Goal: Information Seeking & Learning: Learn about a topic

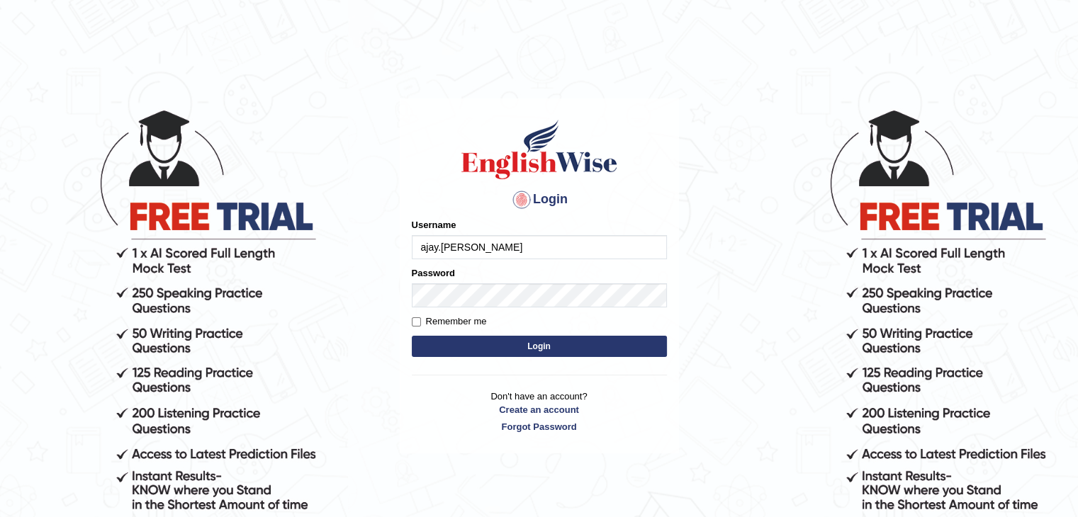
type input "ajay.nikam"
click at [466, 345] on button "Login" at bounding box center [539, 346] width 255 height 21
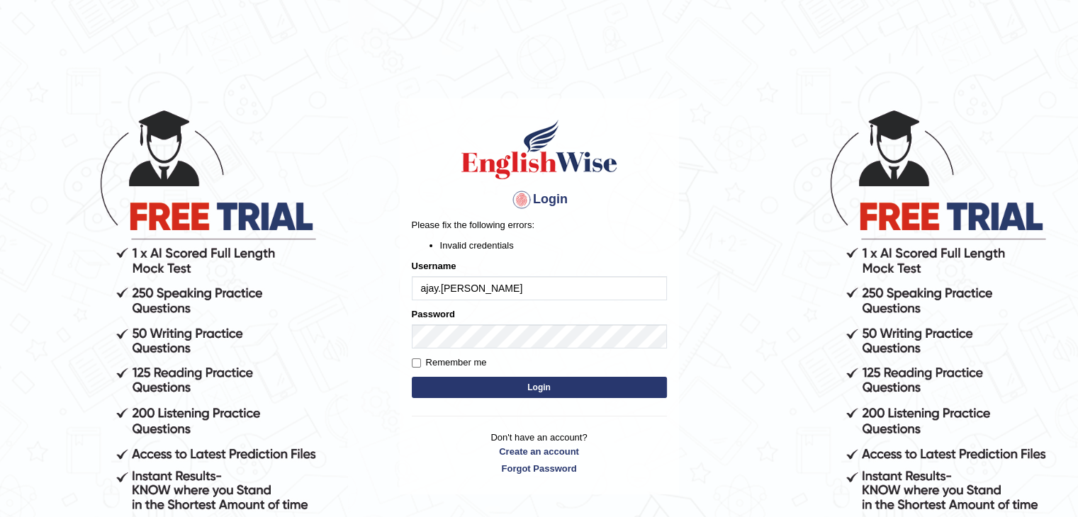
click at [442, 287] on input "ajay.nikam" at bounding box center [539, 288] width 255 height 24
type input "ajaynikam"
click at [524, 389] on button "Login" at bounding box center [539, 387] width 255 height 21
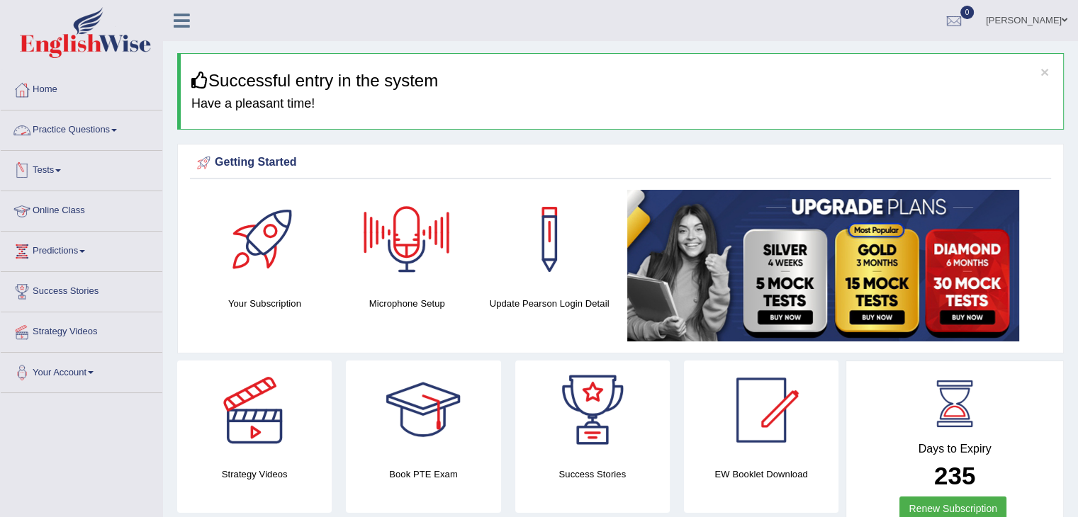
click at [116, 129] on span at bounding box center [114, 130] width 6 height 3
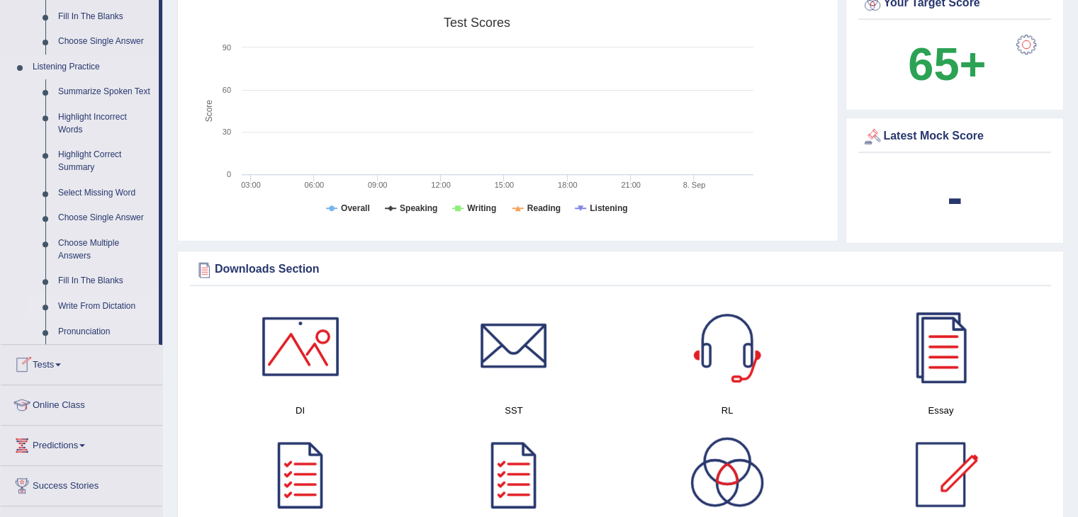
scroll to position [543, 0]
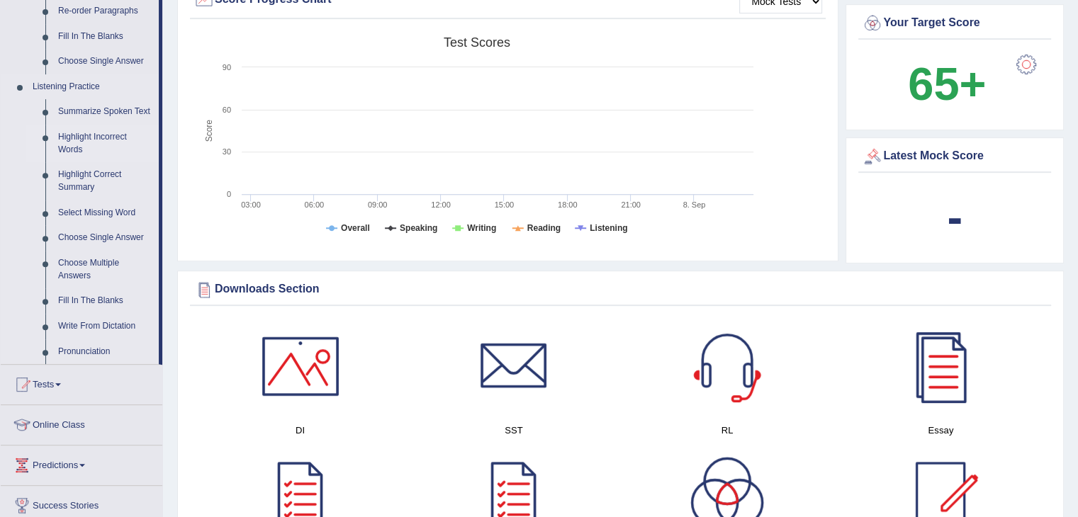
click at [91, 139] on link "Highlight Incorrect Words" at bounding box center [105, 144] width 107 height 38
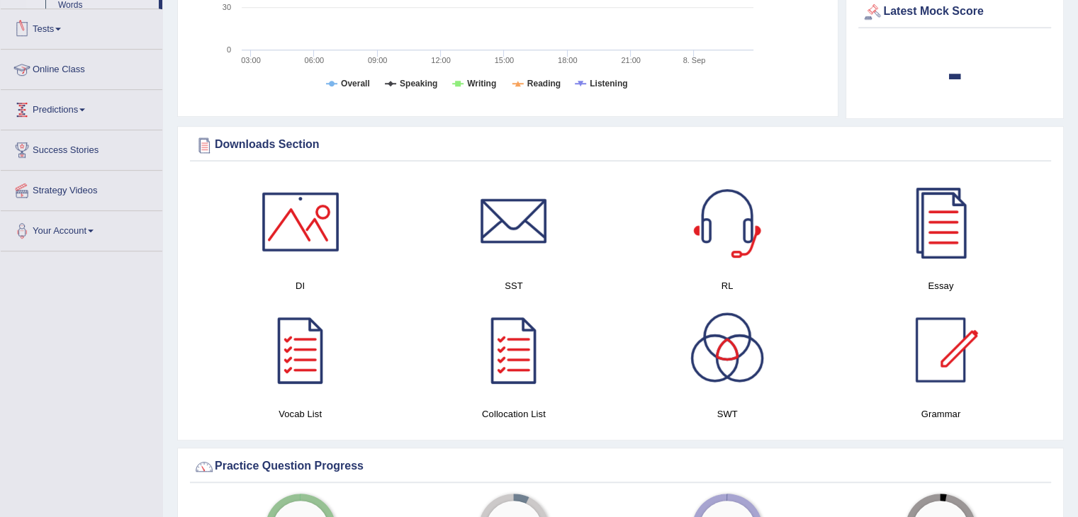
scroll to position [663, 0]
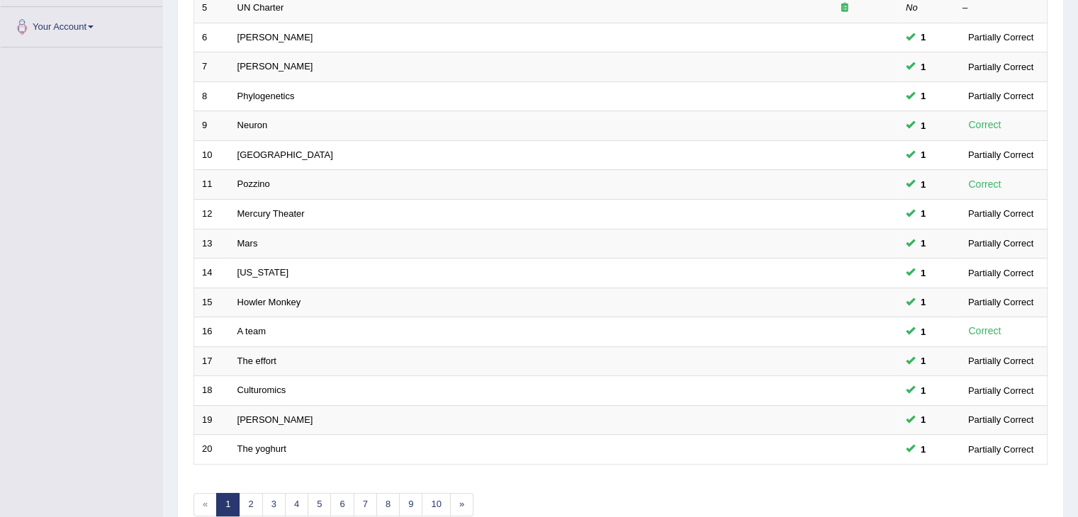
scroll to position [417, 0]
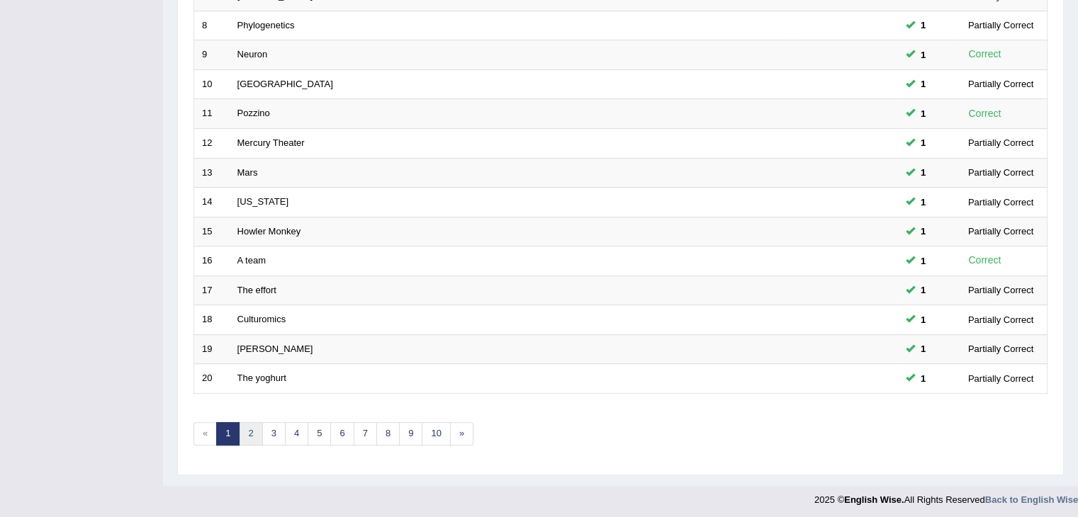
click at [250, 429] on link "2" at bounding box center [250, 433] width 23 height 23
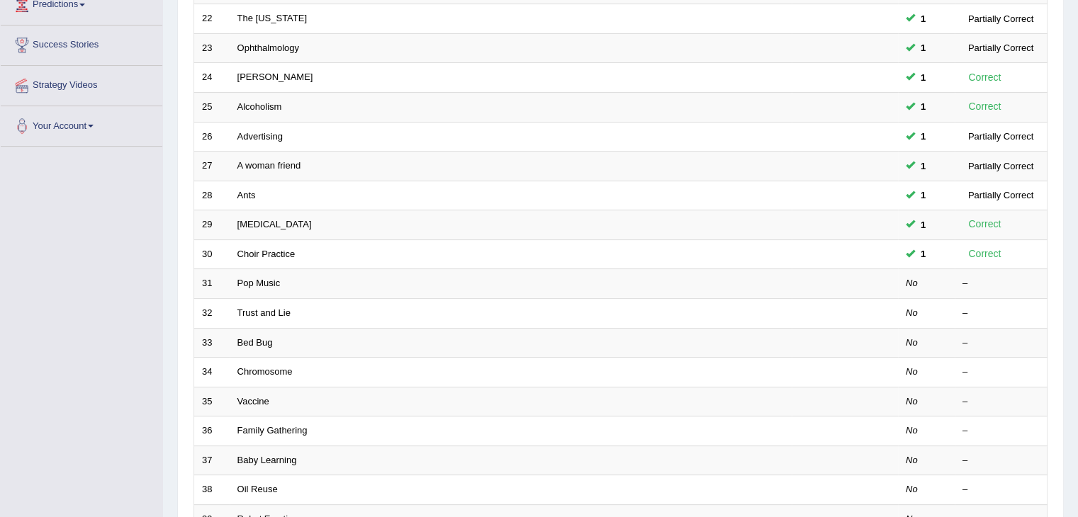
scroll to position [247, 0]
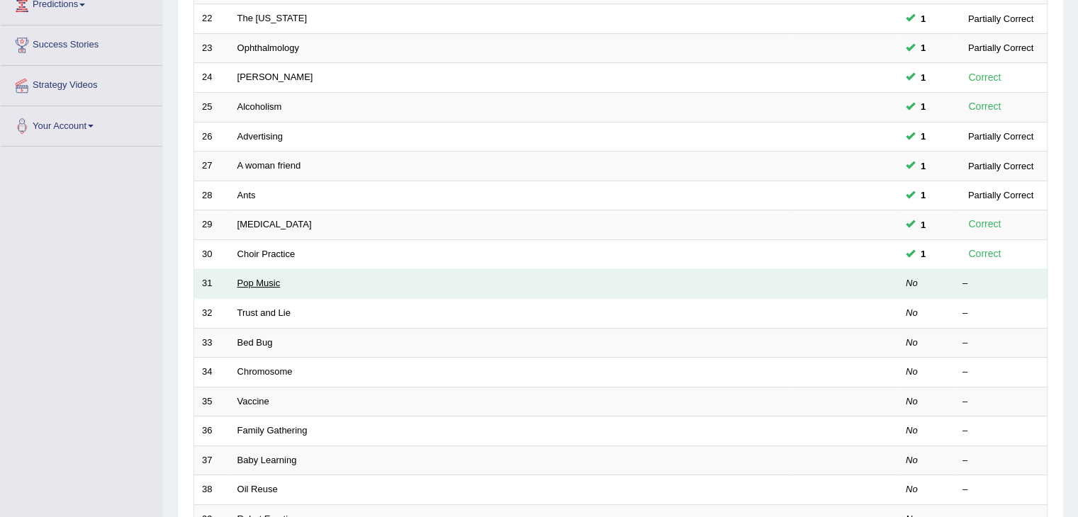
click at [265, 281] on link "Pop Music" at bounding box center [258, 283] width 43 height 11
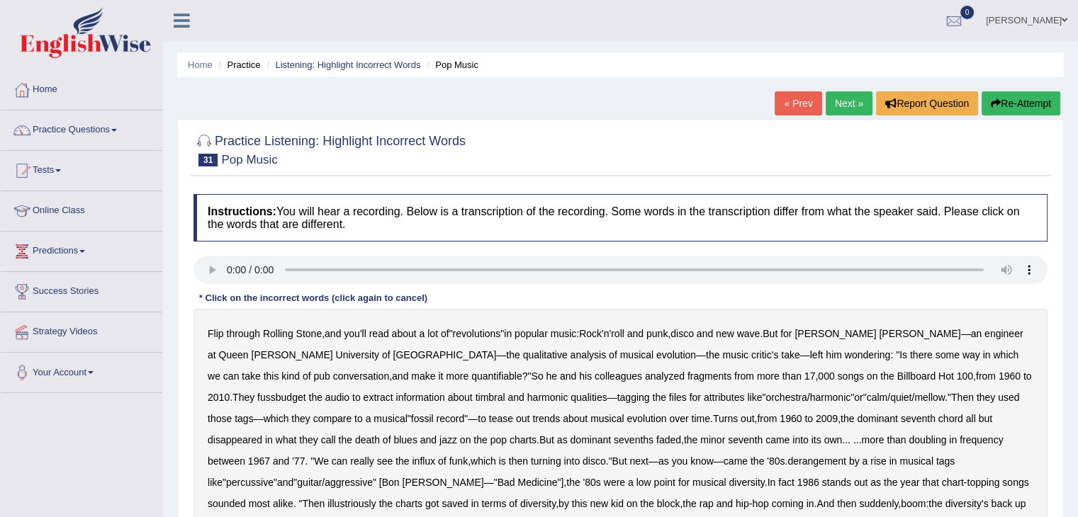
click at [306, 392] on b "fussbudget" at bounding box center [281, 397] width 49 height 11
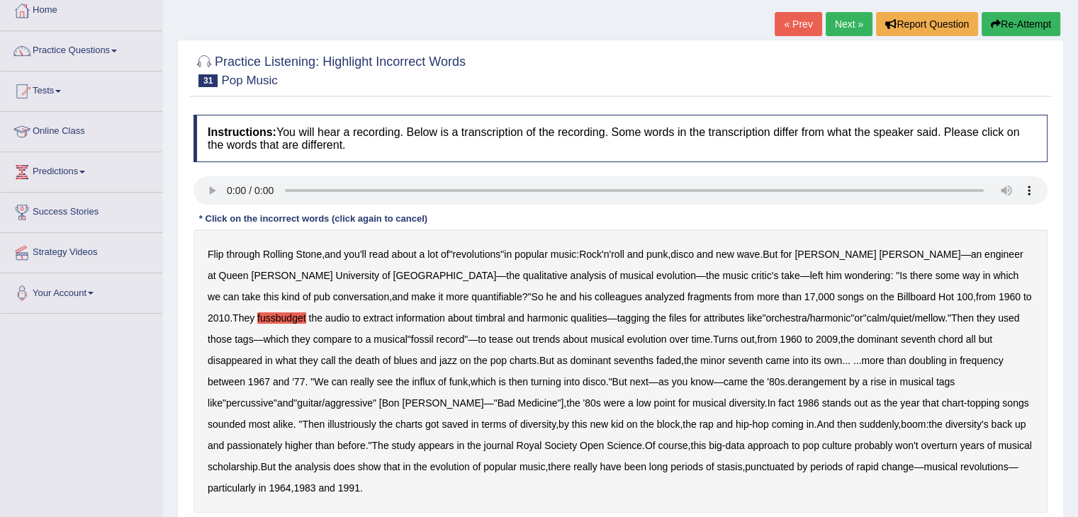
scroll to position [79, 0]
click at [376, 419] on b "illustriously" at bounding box center [351, 424] width 48 height 11
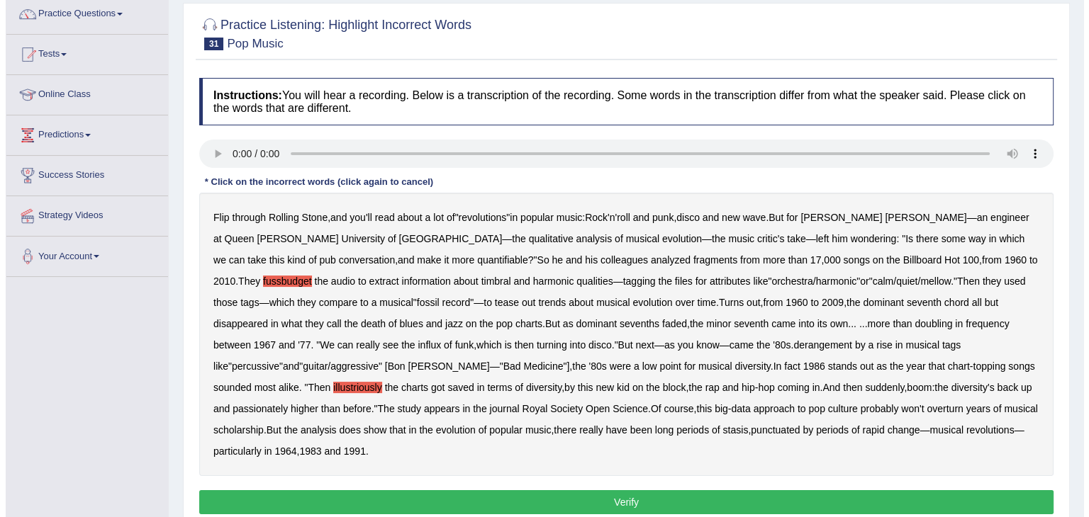
scroll to position [120, 0]
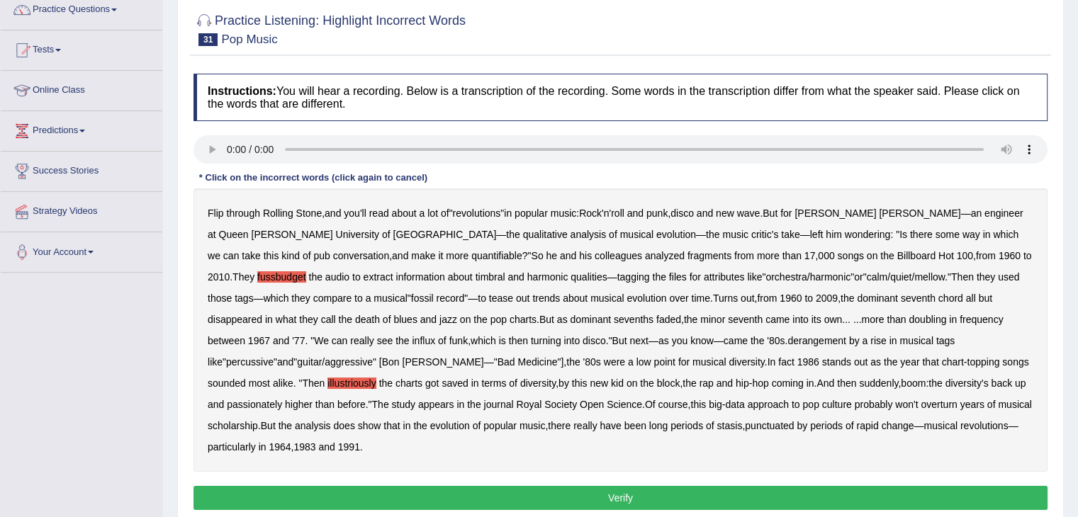
click at [282, 399] on b "passionately" at bounding box center [254, 404] width 55 height 11
click at [642, 486] on button "Verify" at bounding box center [620, 498] width 854 height 24
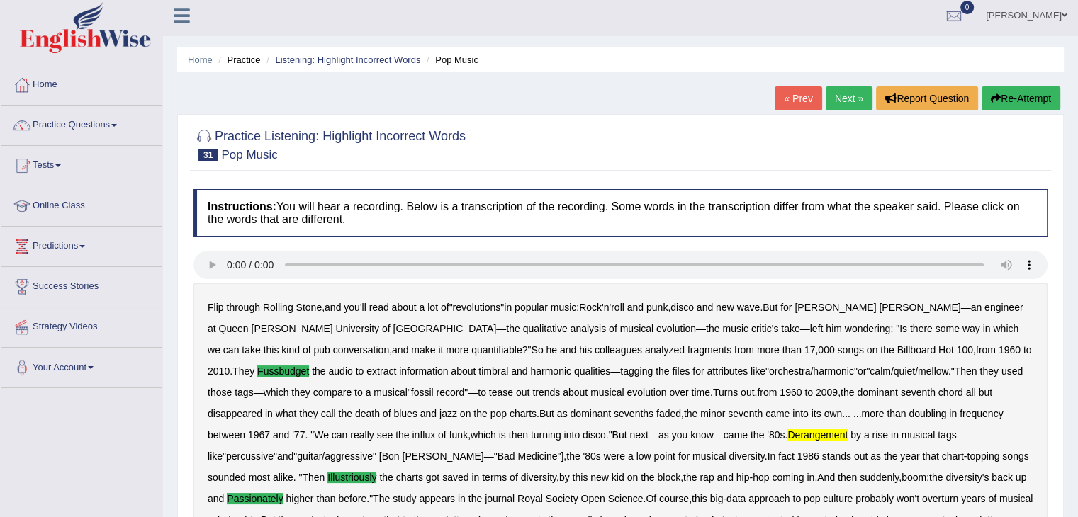
scroll to position [0, 0]
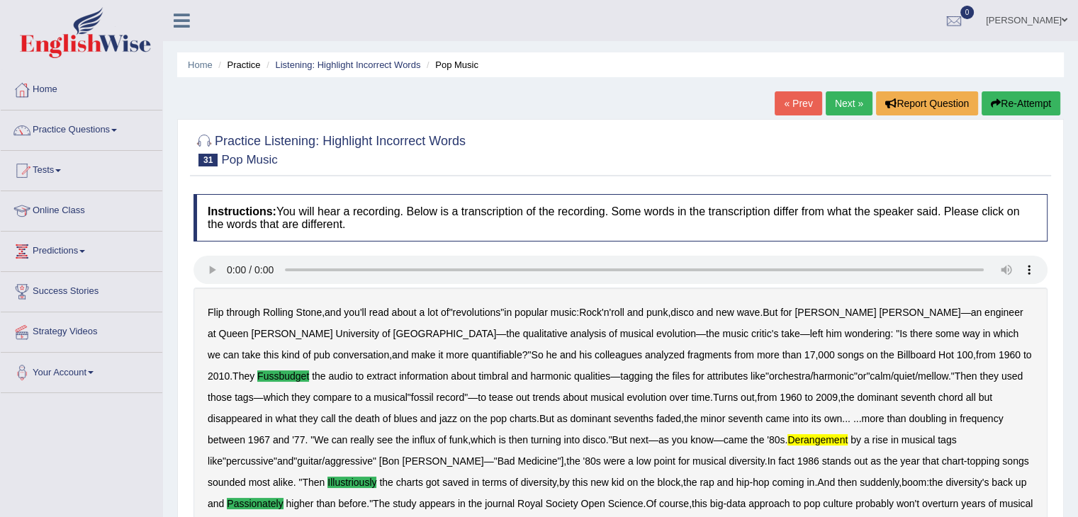
click at [841, 104] on link "Next »" at bounding box center [849, 103] width 47 height 24
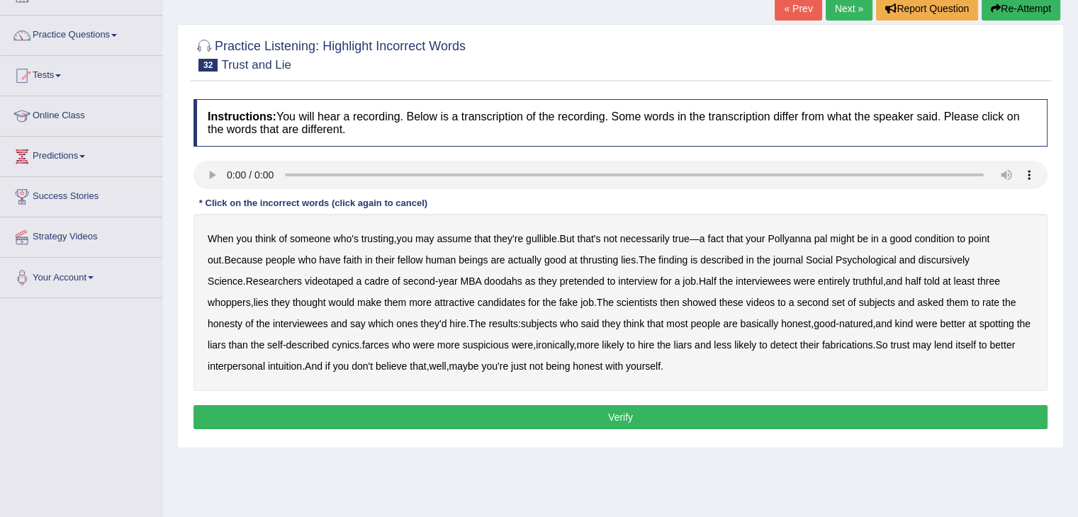
scroll to position [96, 0]
click at [581, 250] on div "When you think of someone who's trusting , you may assume that they're gullible…" at bounding box center [620, 301] width 854 height 177
click at [580, 254] on b "thrusting" at bounding box center [599, 259] width 38 height 11
click at [919, 256] on b "discursively" at bounding box center [944, 259] width 51 height 11
click at [362, 344] on b "farces" at bounding box center [375, 344] width 27 height 11
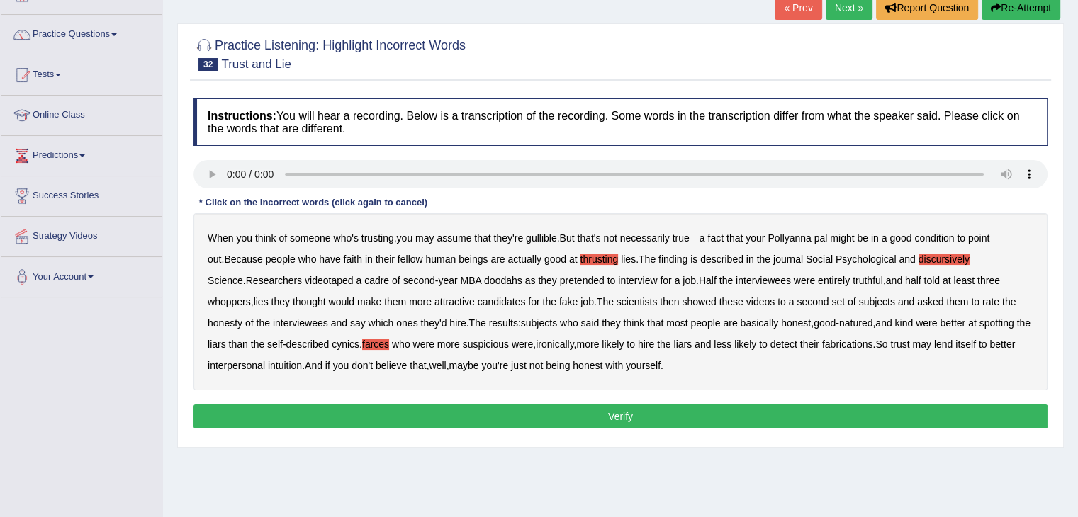
click at [614, 408] on button "Verify" at bounding box center [620, 417] width 854 height 24
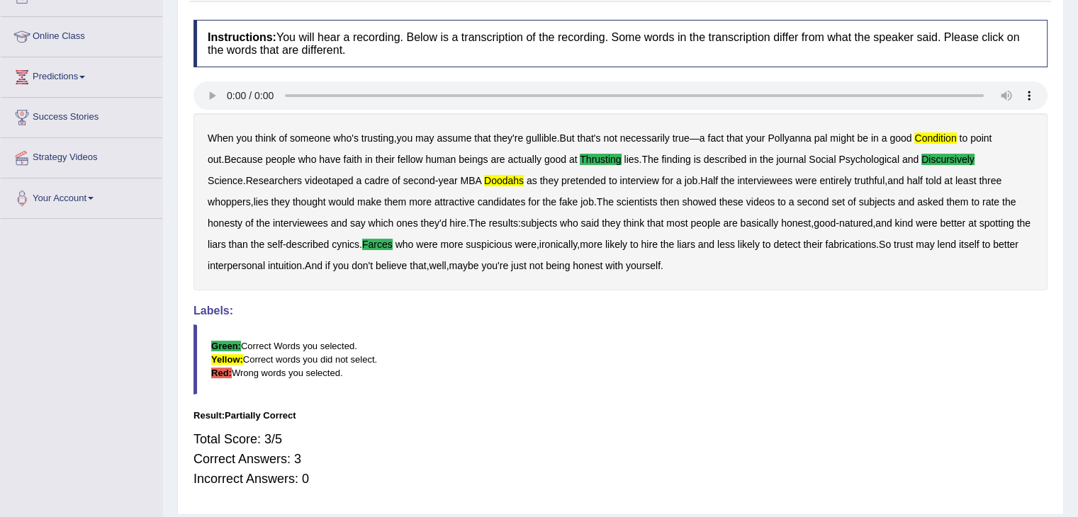
scroll to position [0, 0]
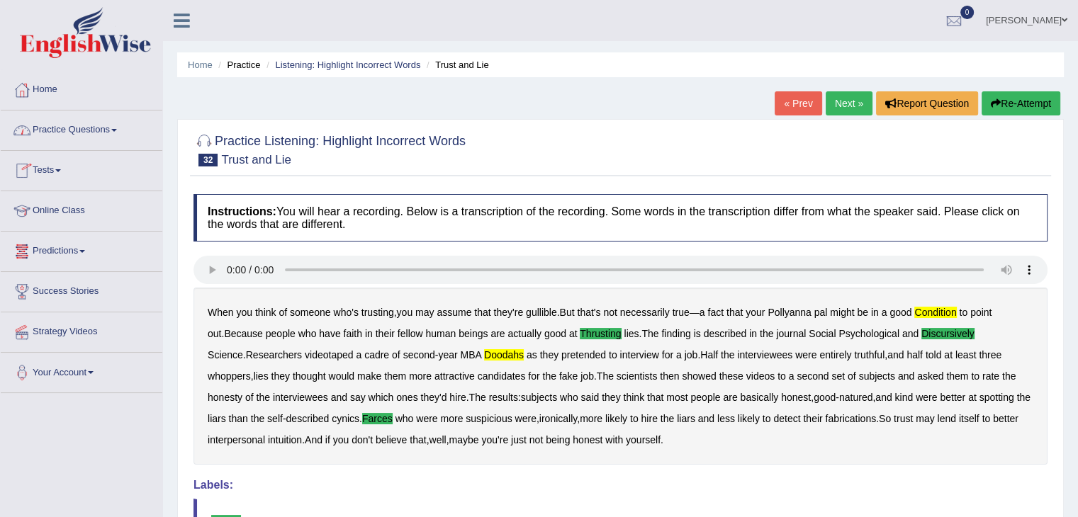
click at [116, 133] on link "Practice Questions" at bounding box center [82, 128] width 162 height 35
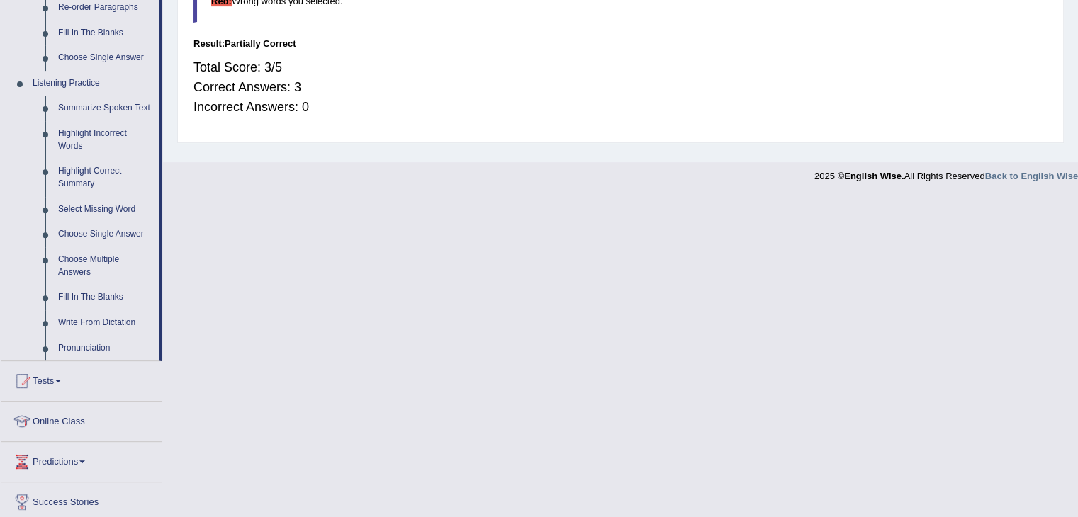
scroll to position [547, 0]
click at [98, 176] on link "Highlight Correct Summary" at bounding box center [105, 177] width 107 height 38
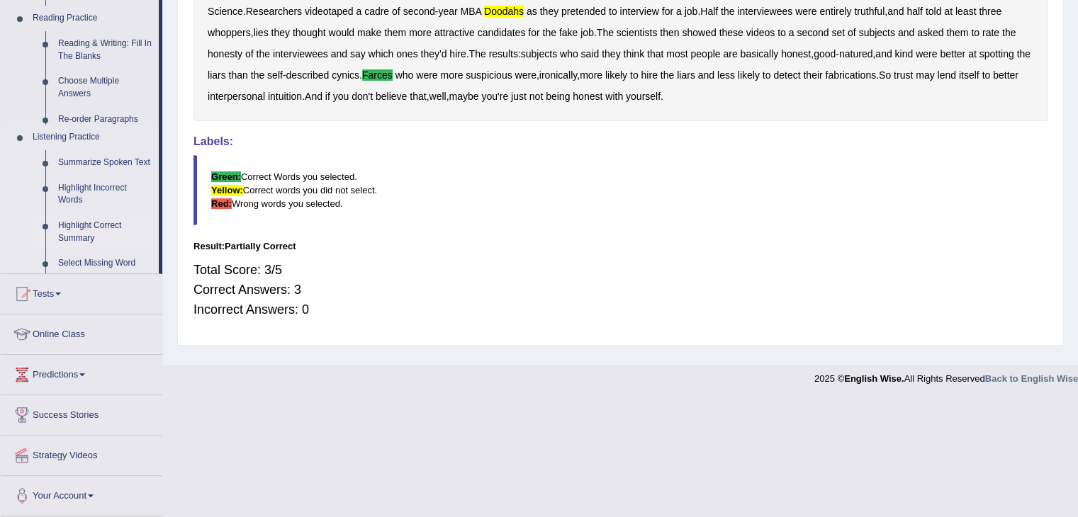
scroll to position [227, 0]
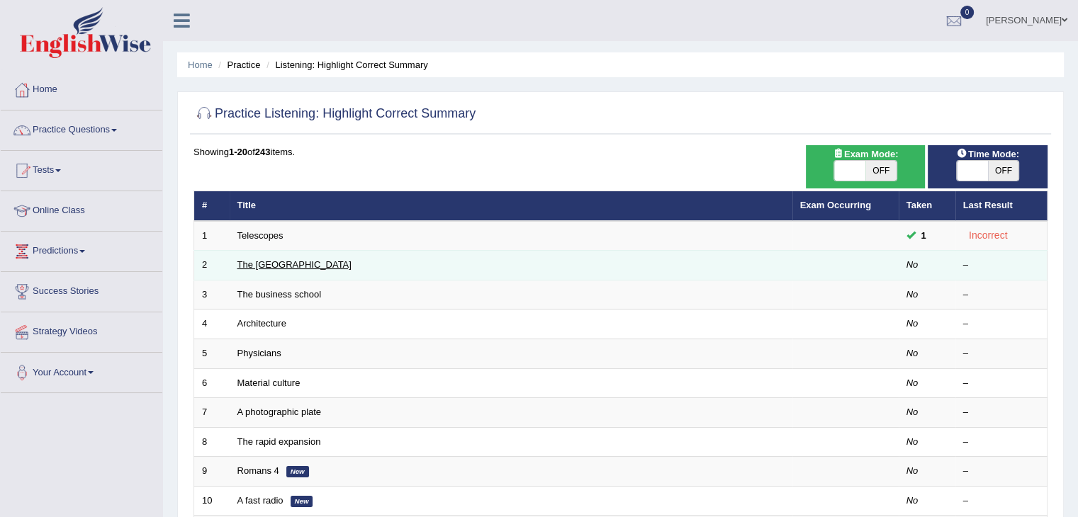
click at [303, 264] on link "The [GEOGRAPHIC_DATA]" at bounding box center [294, 264] width 114 height 11
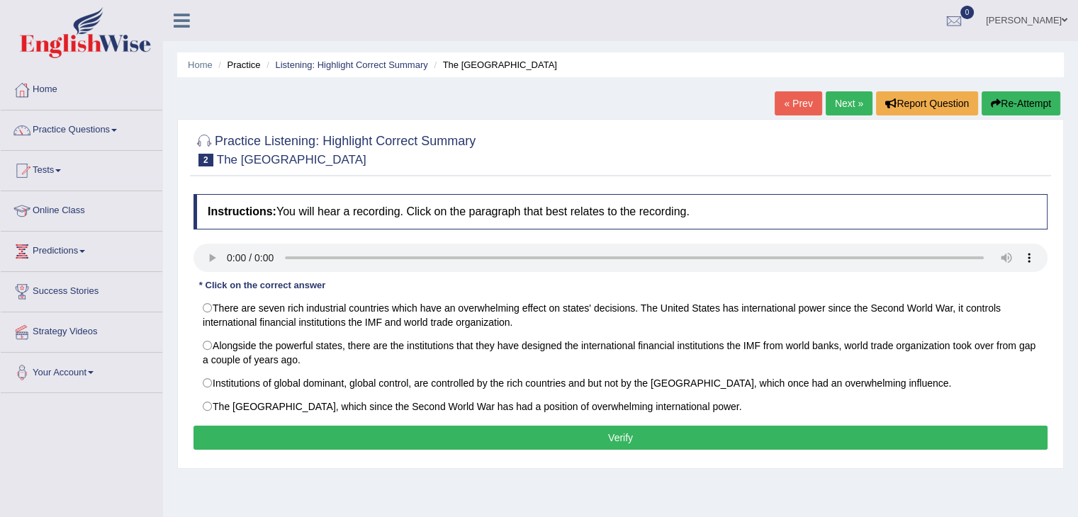
click at [720, 494] on div "Home Practice Listening: Highlight Correct Summary The [GEOGRAPHIC_DATA] « Prev…" at bounding box center [620, 354] width 915 height 709
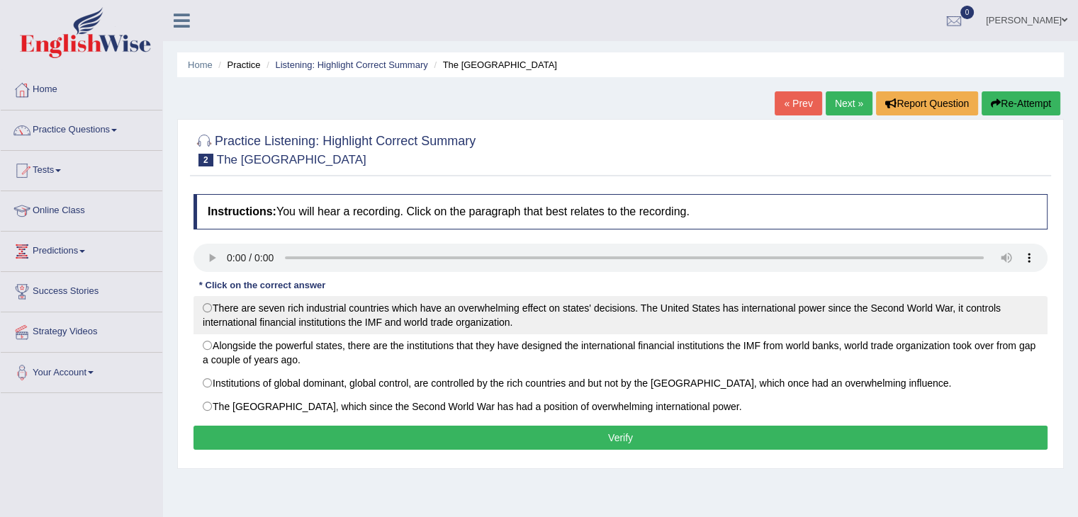
click at [210, 313] on label "There are seven rich industrial countries which have an overwhelming effect on …" at bounding box center [620, 315] width 854 height 38
radio input "true"
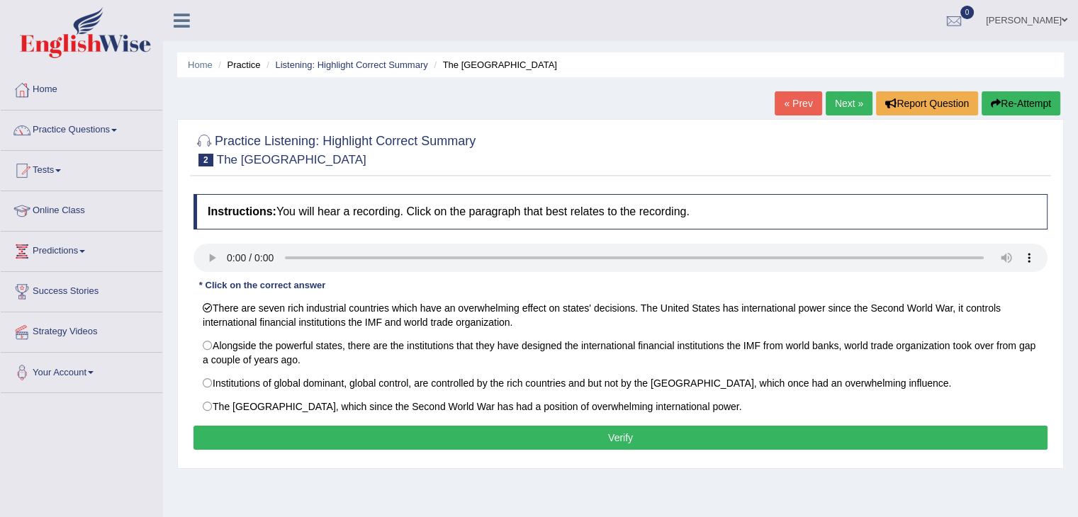
click at [636, 442] on button "Verify" at bounding box center [620, 438] width 854 height 24
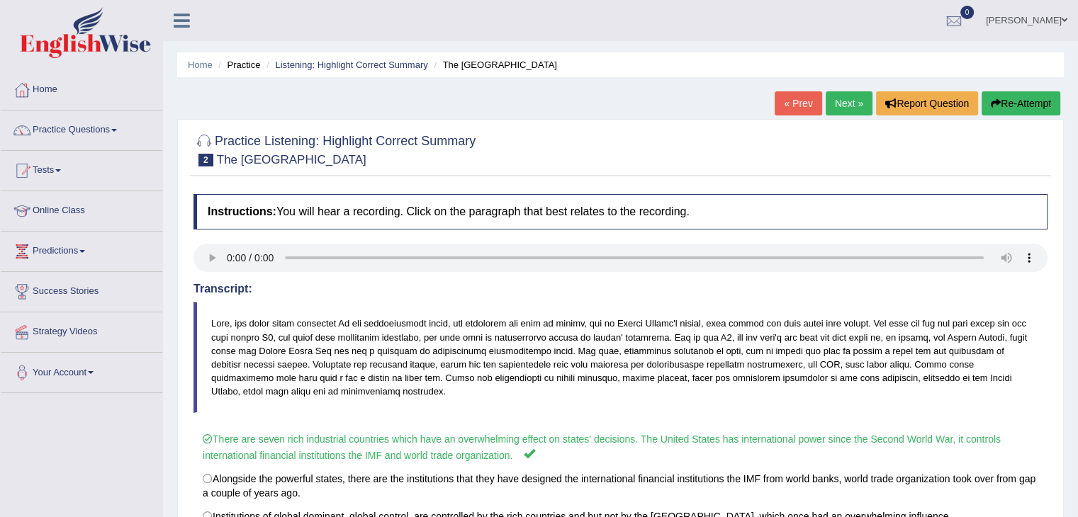
click at [848, 99] on link "Next »" at bounding box center [849, 103] width 47 height 24
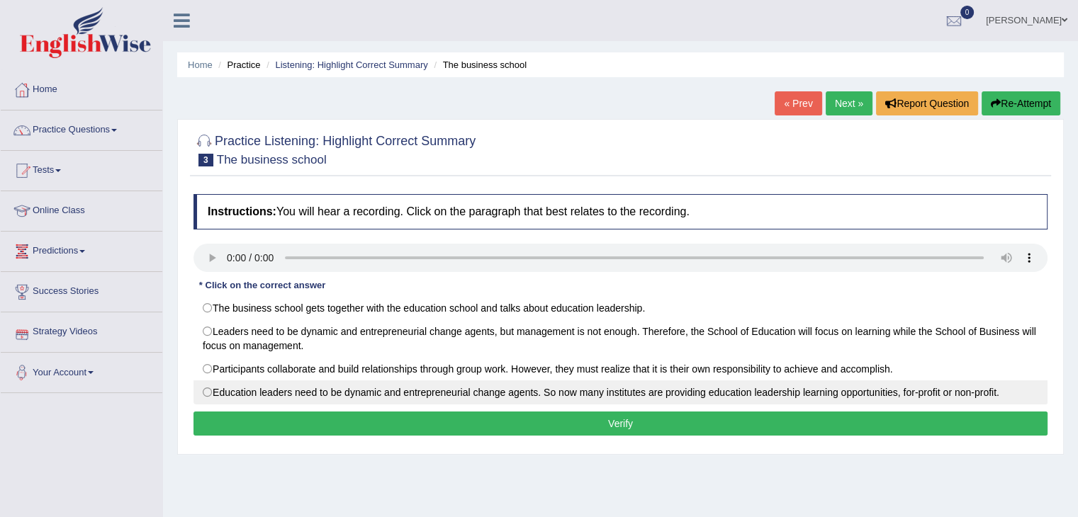
click at [213, 395] on label "Education leaders need to be dynamic and entrepreneurial change agents. So now …" at bounding box center [620, 393] width 854 height 24
radio input "true"
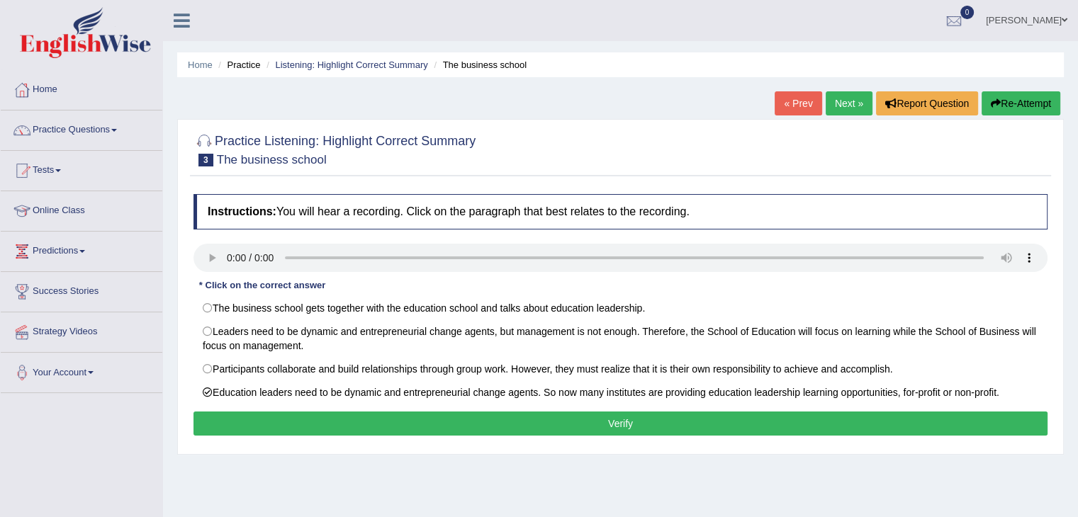
click at [458, 423] on button "Verify" at bounding box center [620, 424] width 854 height 24
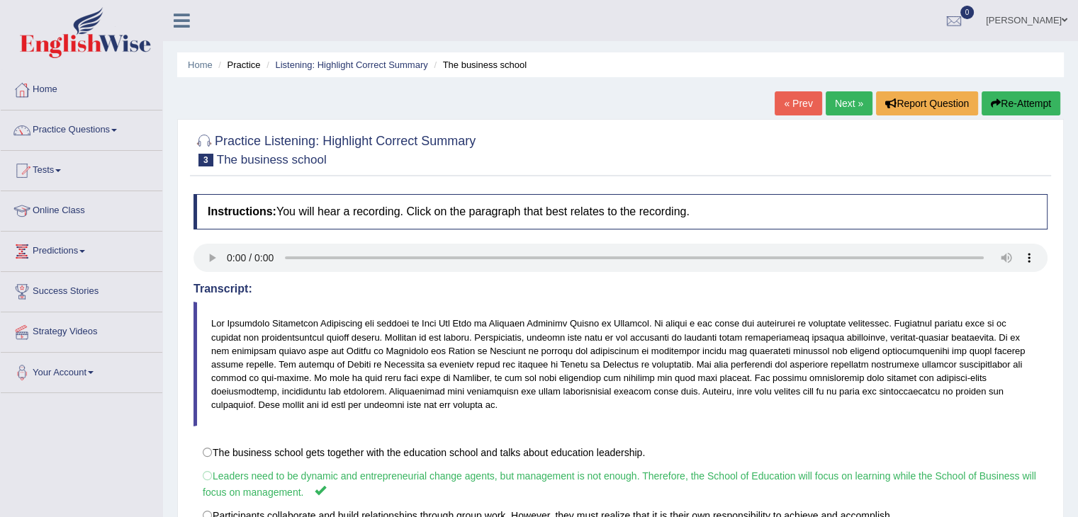
click at [841, 100] on link "Next »" at bounding box center [849, 103] width 47 height 24
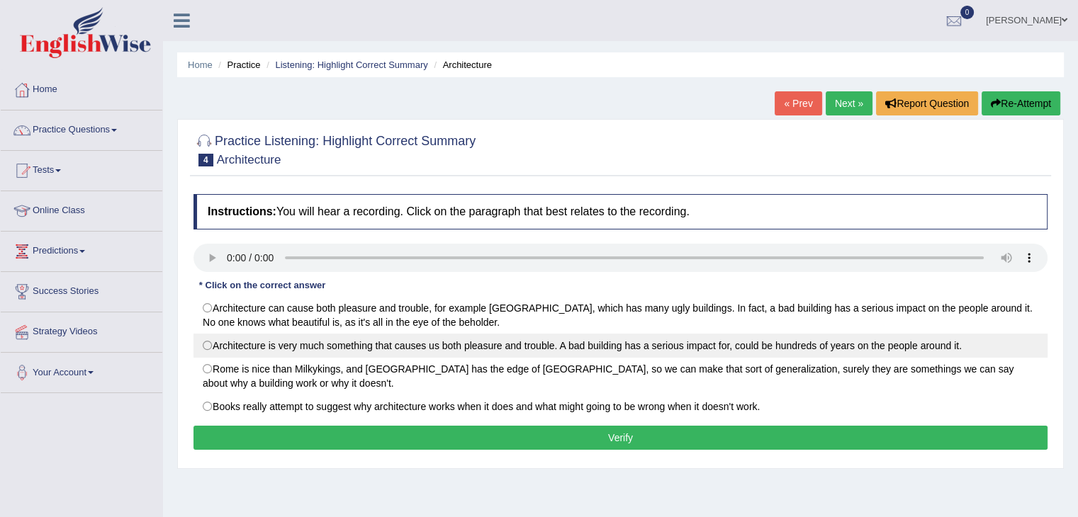
click at [209, 342] on label "Architecture is very much something that causes us both pleasure and trouble. A…" at bounding box center [620, 346] width 854 height 24
radio input "true"
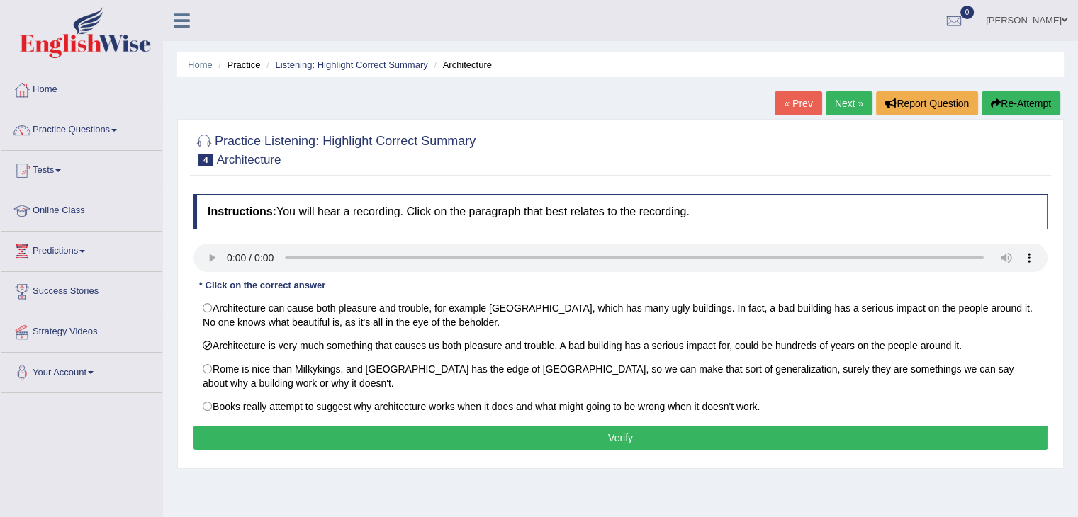
click at [479, 440] on button "Verify" at bounding box center [620, 438] width 854 height 24
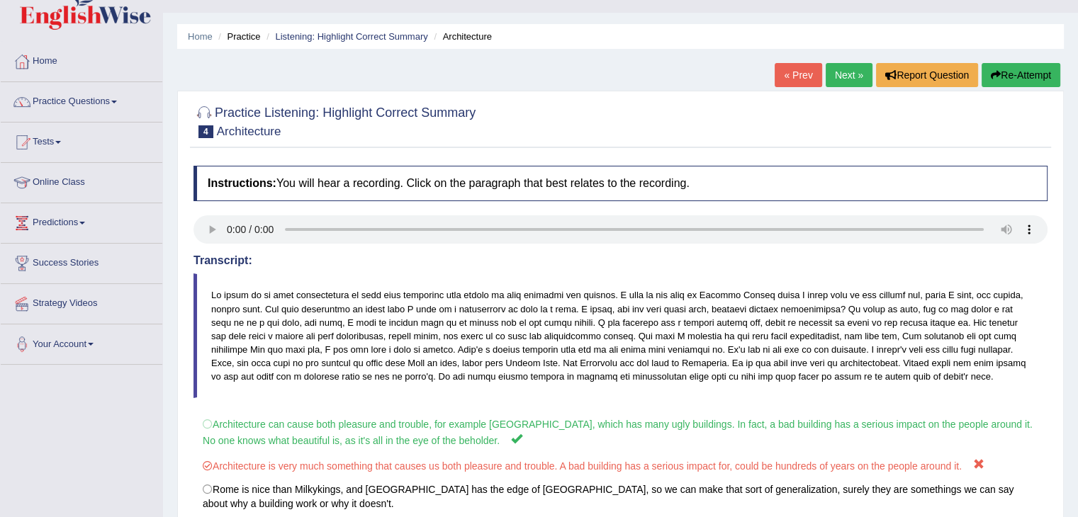
scroll to position [26, 0]
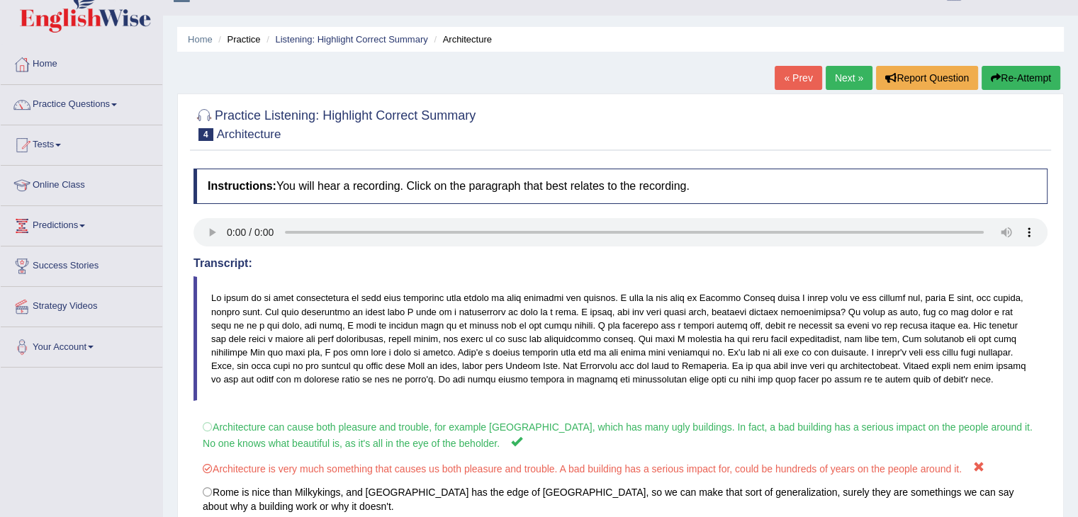
click at [845, 76] on link "Next »" at bounding box center [849, 78] width 47 height 24
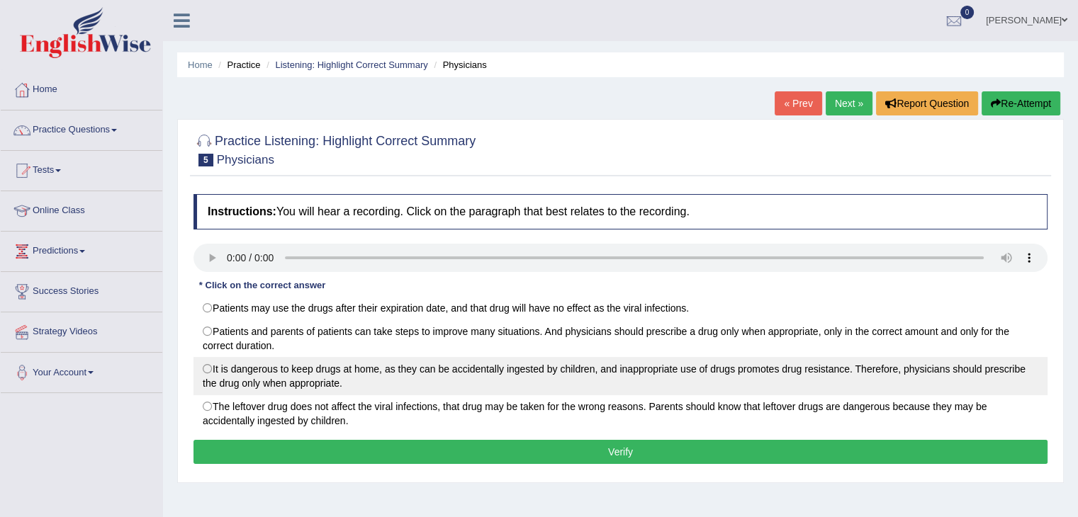
click at [206, 371] on label "It is dangerous to keep drugs at home, as they can be accidentally ingested by …" at bounding box center [620, 376] width 854 height 38
radio input "true"
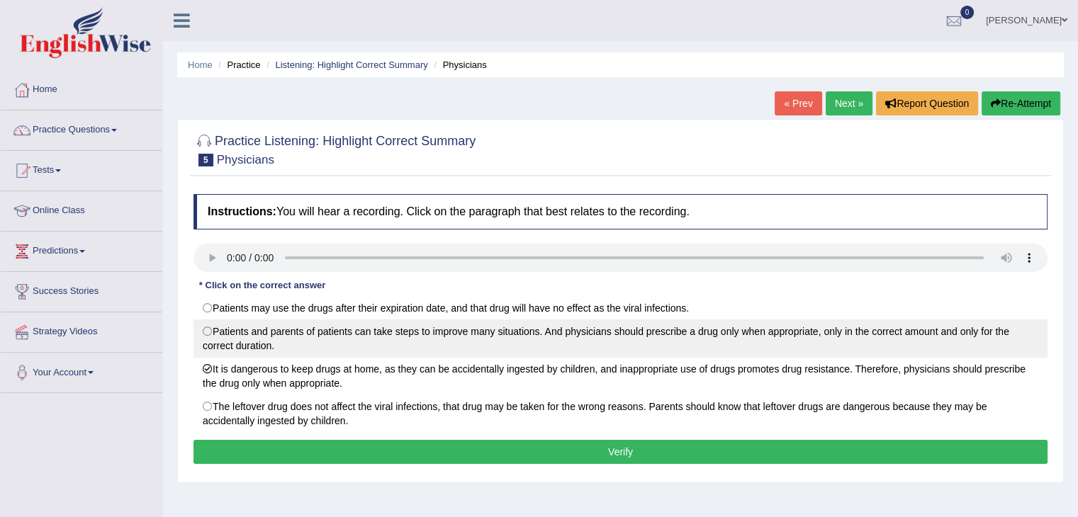
click at [205, 330] on label "Patients and parents of patients can take steps to improve many situations. And…" at bounding box center [620, 339] width 854 height 38
radio input "true"
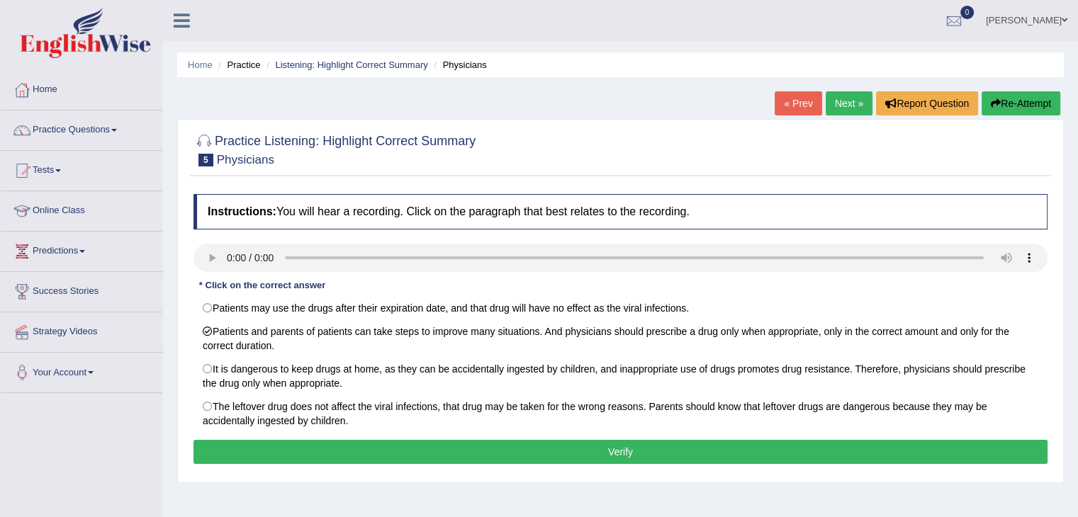
click at [490, 440] on button "Verify" at bounding box center [620, 452] width 854 height 24
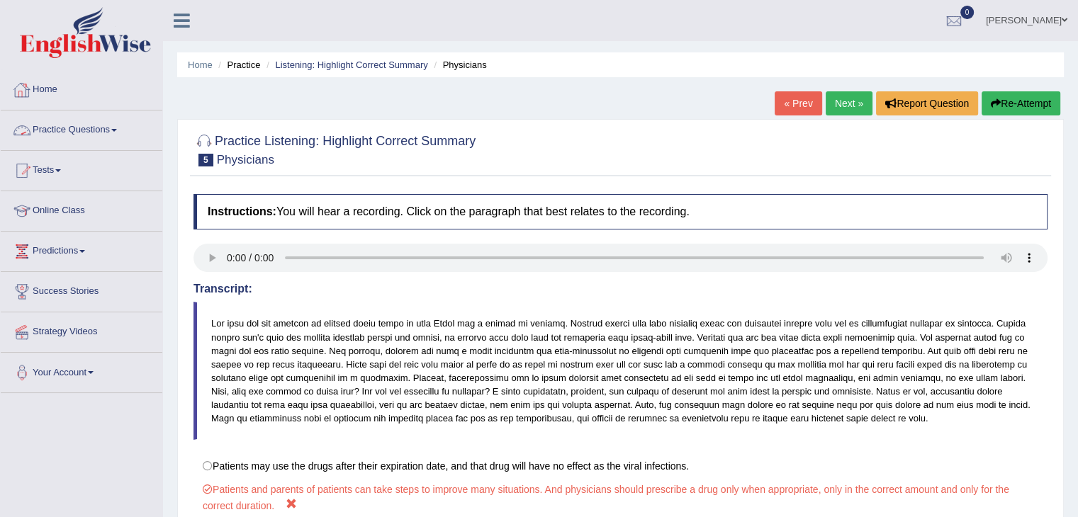
click at [92, 128] on link "Practice Questions" at bounding box center [82, 128] width 162 height 35
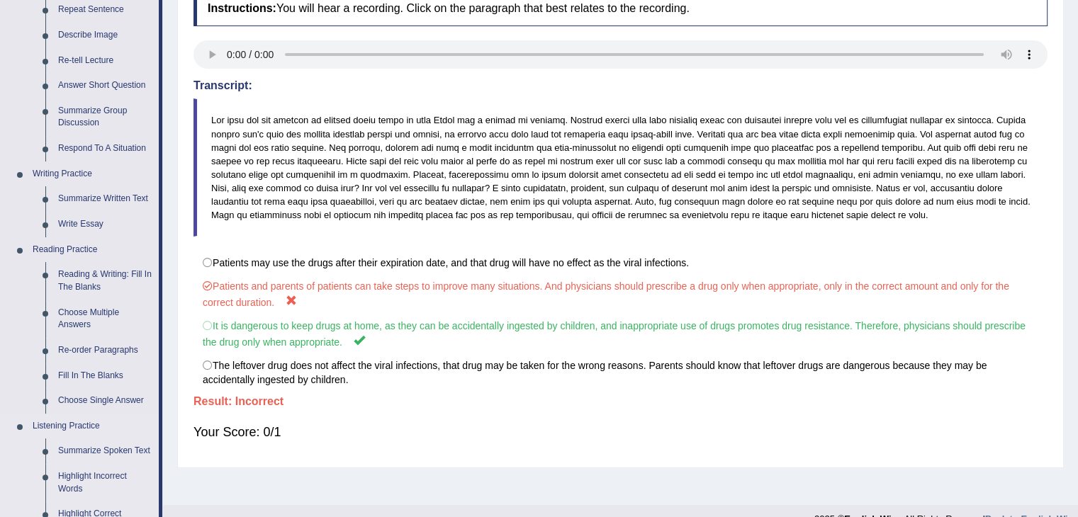
scroll to position [204, 0]
click at [109, 267] on link "Reading & Writing: Fill In The Blanks" at bounding box center [105, 281] width 107 height 38
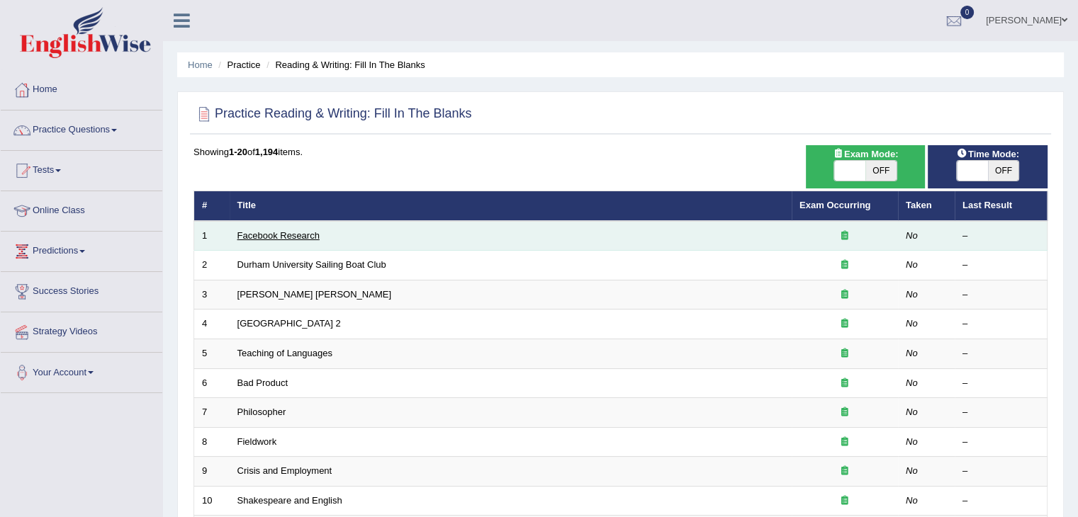
click at [312, 230] on link "Facebook Research" at bounding box center [278, 235] width 82 height 11
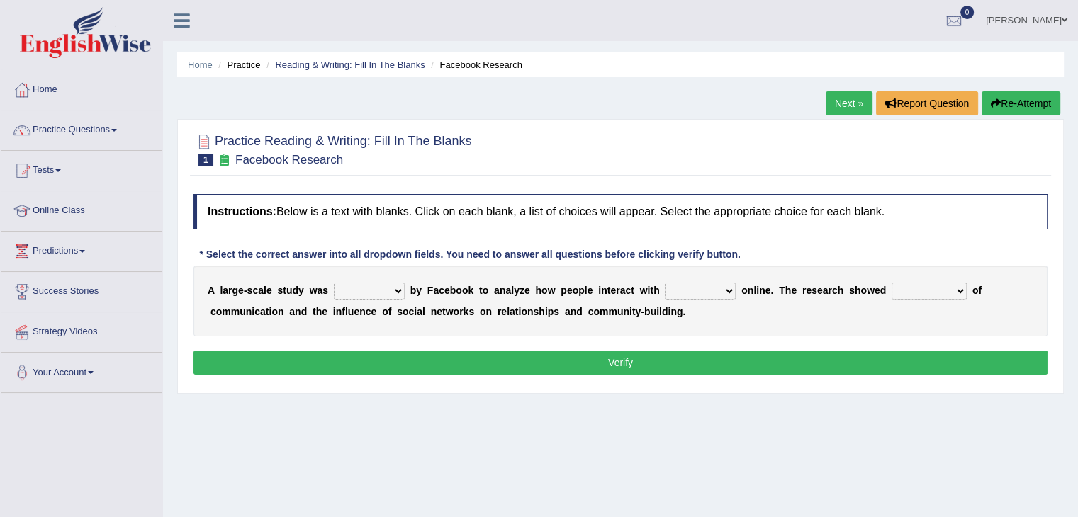
click at [396, 287] on select "surveyed had asked made" at bounding box center [369, 291] width 71 height 17
select select "surveyed"
click at [334, 283] on select "surveyed had asked made" at bounding box center [369, 291] width 71 height 17
click at [717, 287] on select "together all each other another" at bounding box center [700, 291] width 71 height 17
select select "each other"
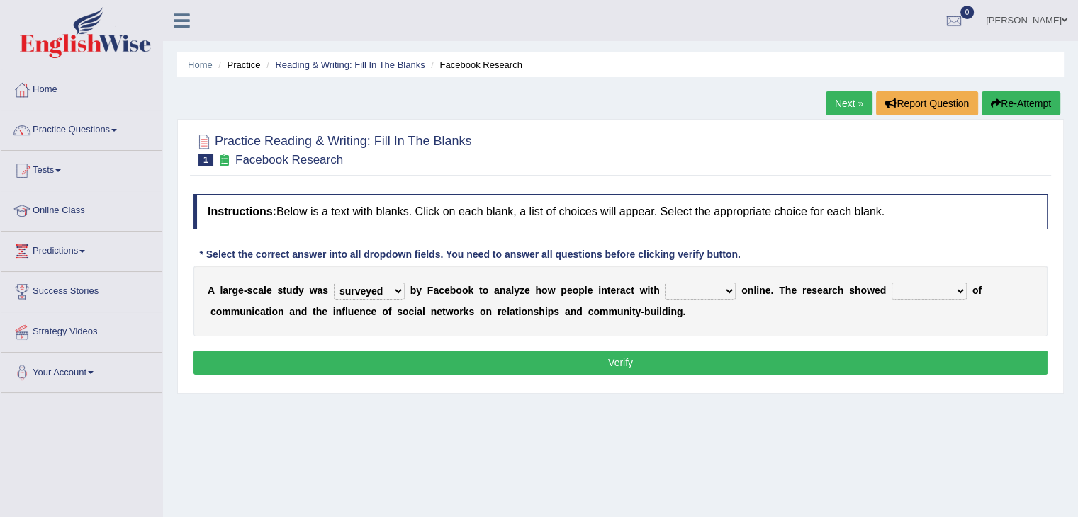
click at [665, 283] on select "together all each other another" at bounding box center [700, 291] width 71 height 17
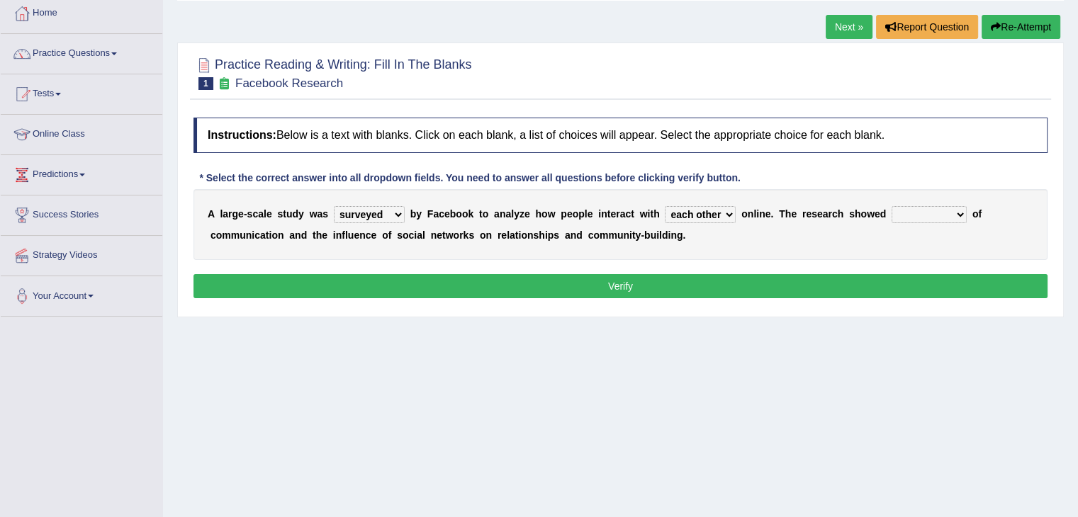
click at [930, 208] on select "advantages standards fellowships patterns" at bounding box center [929, 214] width 75 height 17
select select "patterns"
click at [892, 206] on select "advantages standards fellowships patterns" at bounding box center [929, 214] width 75 height 17
click at [638, 277] on button "Verify" at bounding box center [620, 286] width 854 height 24
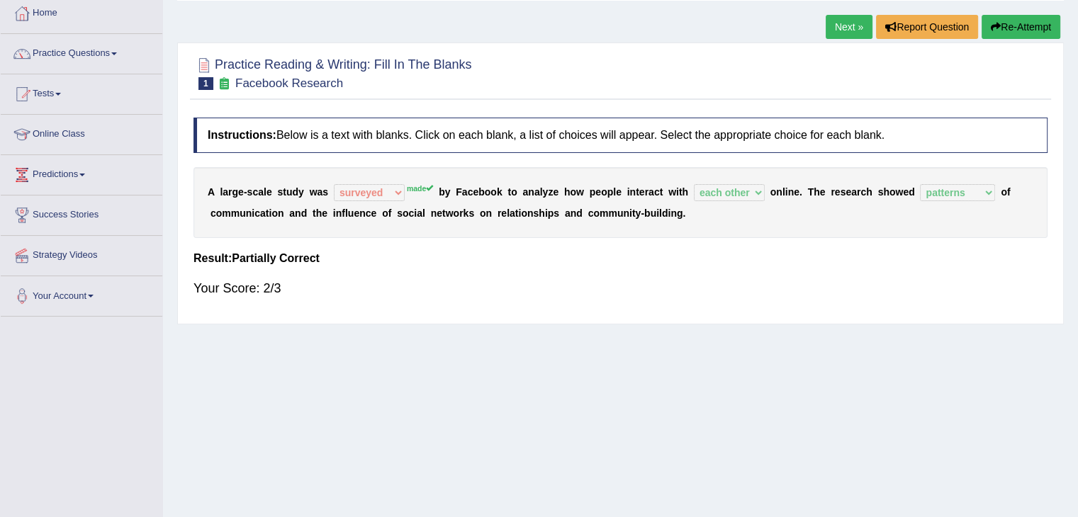
click at [838, 23] on link "Next »" at bounding box center [849, 27] width 47 height 24
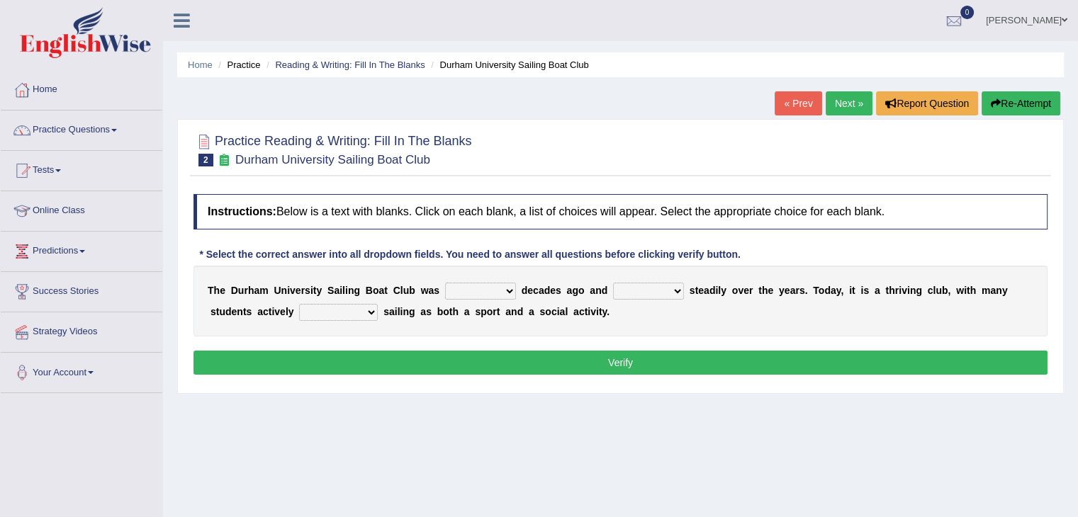
click at [513, 287] on select "found fund founded find" at bounding box center [480, 291] width 71 height 17
select select "found"
click at [445, 283] on select "found fund founded find" at bounding box center [480, 291] width 71 height 17
click at [653, 293] on select "grow growing has grown grown" at bounding box center [648, 291] width 71 height 17
select select "has grown"
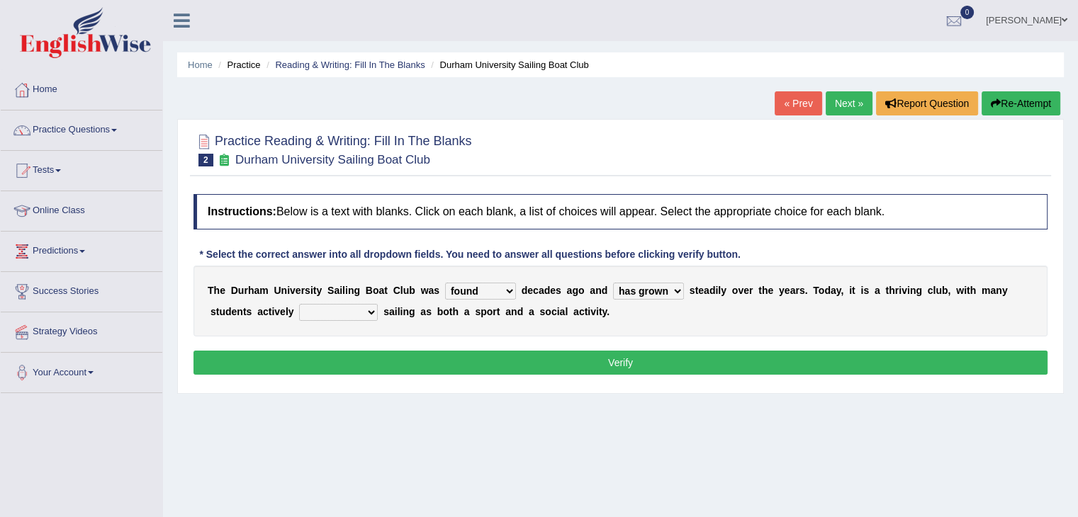
click at [613, 283] on select "grow growing has grown grown" at bounding box center [648, 291] width 71 height 17
click at [353, 305] on select "enjoy enjoyed are enjoying enjoying" at bounding box center [338, 312] width 79 height 17
select select "are enjoying"
click at [299, 304] on select "enjoy enjoyed are enjoying enjoying" at bounding box center [338, 312] width 79 height 17
click at [486, 358] on button "Verify" at bounding box center [620, 363] width 854 height 24
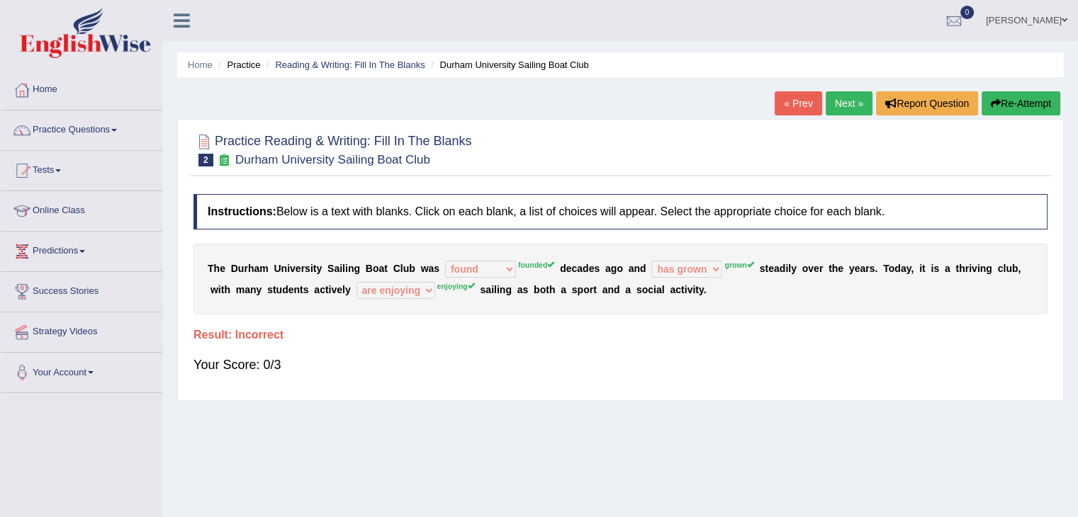
click at [1011, 100] on button "Re-Attempt" at bounding box center [1021, 103] width 79 height 24
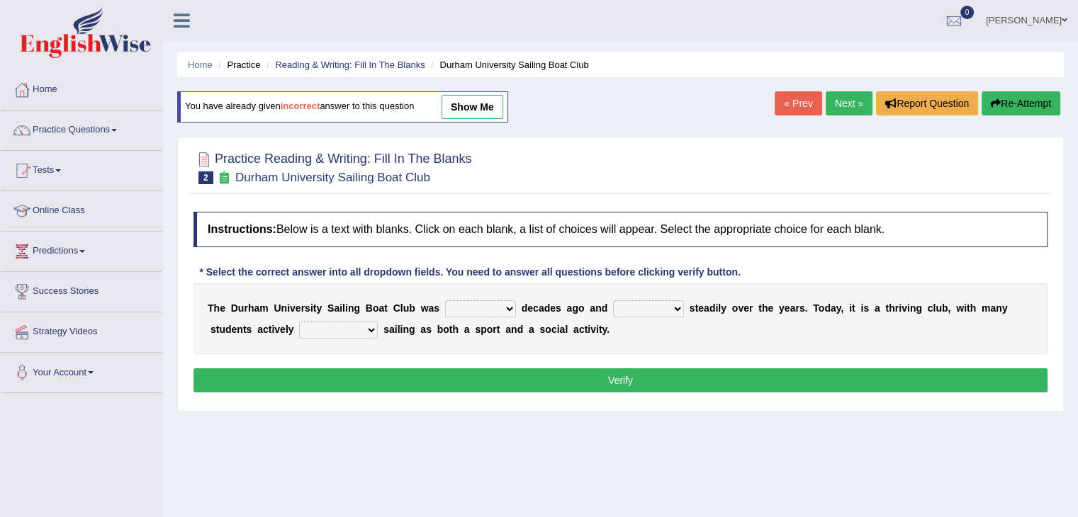
click at [503, 303] on select "found fund founded find" at bounding box center [480, 309] width 71 height 17
select select "founded"
click at [445, 301] on select "found fund founded find" at bounding box center [480, 309] width 71 height 17
click at [656, 306] on select "grow growing has grown grown" at bounding box center [648, 309] width 71 height 17
select select "grown"
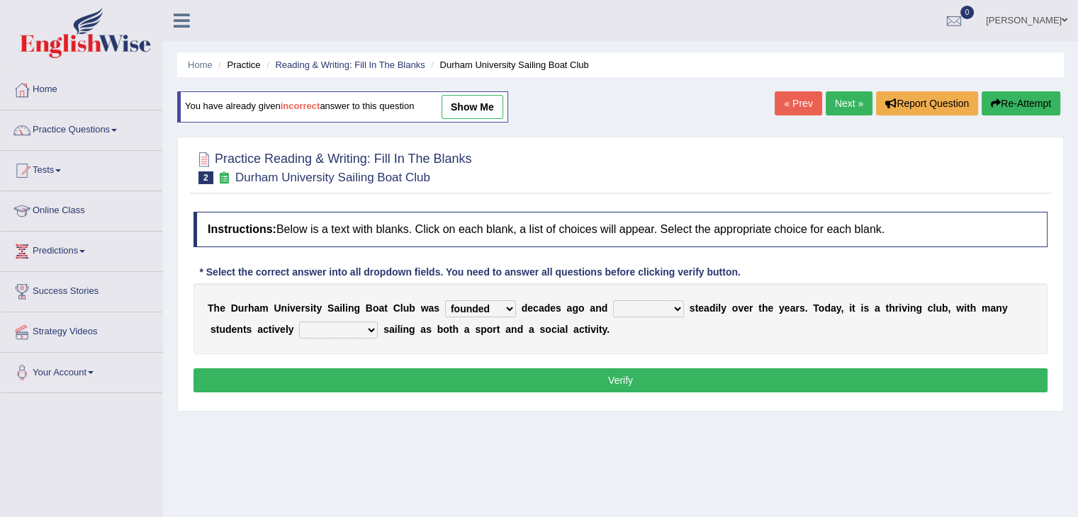
click at [613, 301] on select "grow growing has grown grown" at bounding box center [648, 309] width 71 height 17
click at [352, 328] on select "enjoy enjoyed are enjoying enjoying" at bounding box center [338, 330] width 79 height 17
select select "enjoying"
click at [299, 322] on select "enjoy enjoyed are enjoying enjoying" at bounding box center [338, 330] width 79 height 17
click at [519, 383] on button "Verify" at bounding box center [620, 381] width 854 height 24
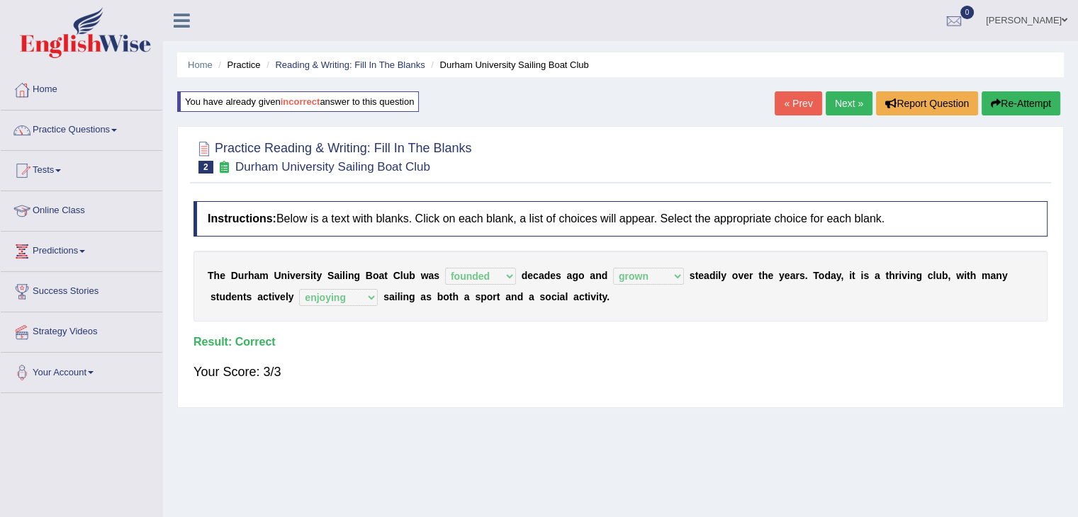
click at [844, 102] on link "Next »" at bounding box center [849, 103] width 47 height 24
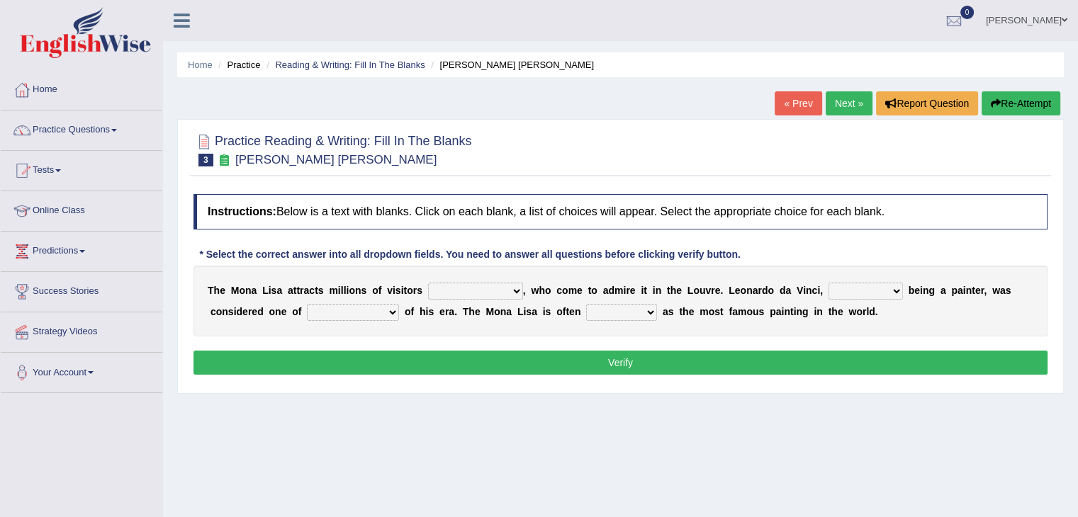
click at [486, 292] on select "around the year the all year all year round per year" at bounding box center [475, 291] width 95 height 17
select select "all year round"
click at [428, 283] on select "around the year the all year all year round per year" at bounding box center [475, 291] width 95 height 17
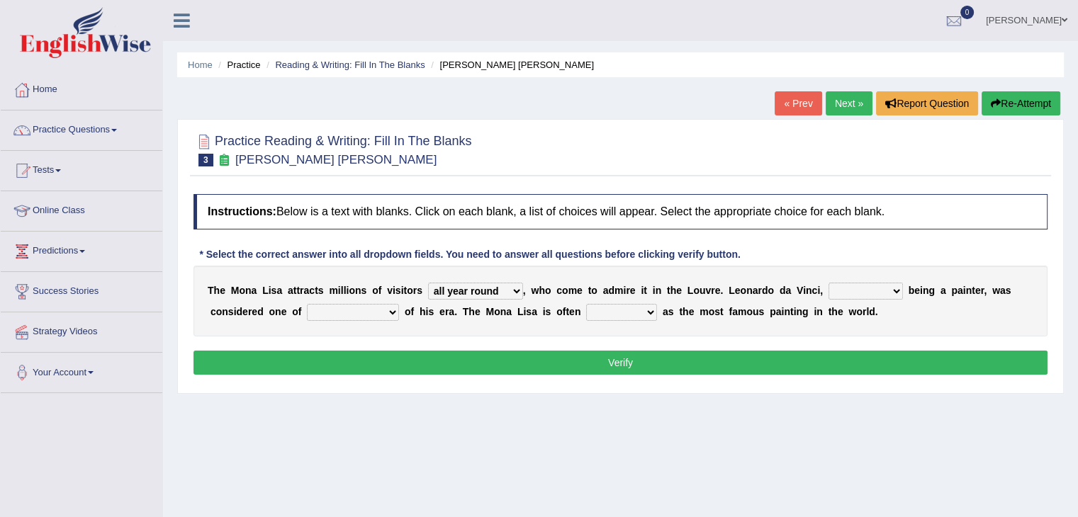
click at [871, 291] on select "rather than as much as as well as as long as" at bounding box center [866, 291] width 74 height 17
select select "as well as"
click at [829, 283] on select "rather than as much as as well as as long as" at bounding box center [866, 291] width 74 height 17
click at [363, 308] on select "better artists artist the better artist the best artists" at bounding box center [353, 312] width 92 height 17
select select "artist"
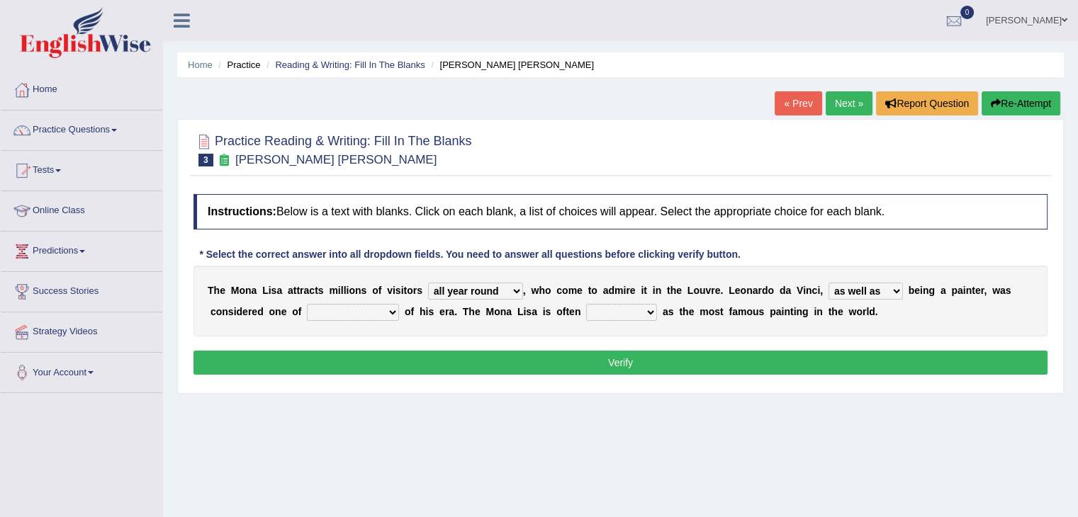
click at [307, 304] on select "better artists artist the better artist the best artists" at bounding box center [353, 312] width 92 height 17
click at [627, 307] on select "classified suggested predicted described" at bounding box center [621, 312] width 71 height 17
select select "described"
click at [586, 304] on select "classified suggested predicted described" at bounding box center [621, 312] width 71 height 17
click at [565, 366] on button "Verify" at bounding box center [620, 363] width 854 height 24
